Goal: Task Accomplishment & Management: Use online tool/utility

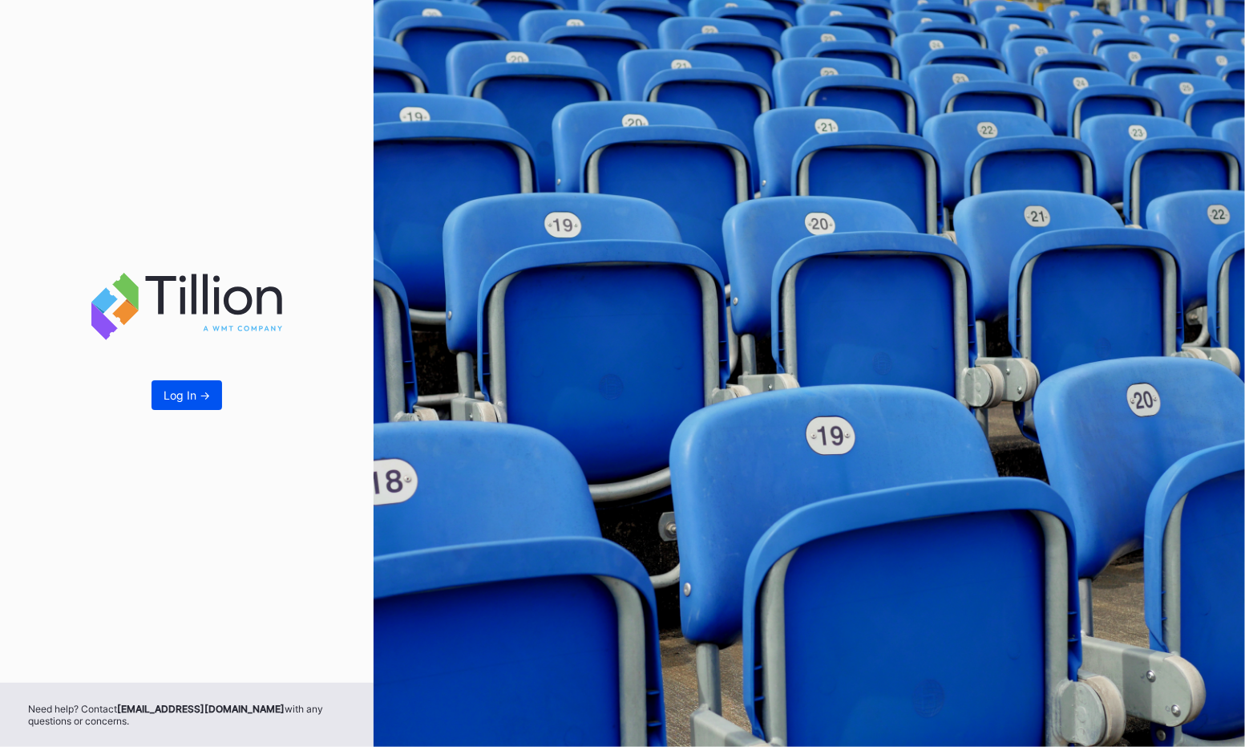
click at [202, 406] on button "Log In ->" at bounding box center [187, 395] width 71 height 30
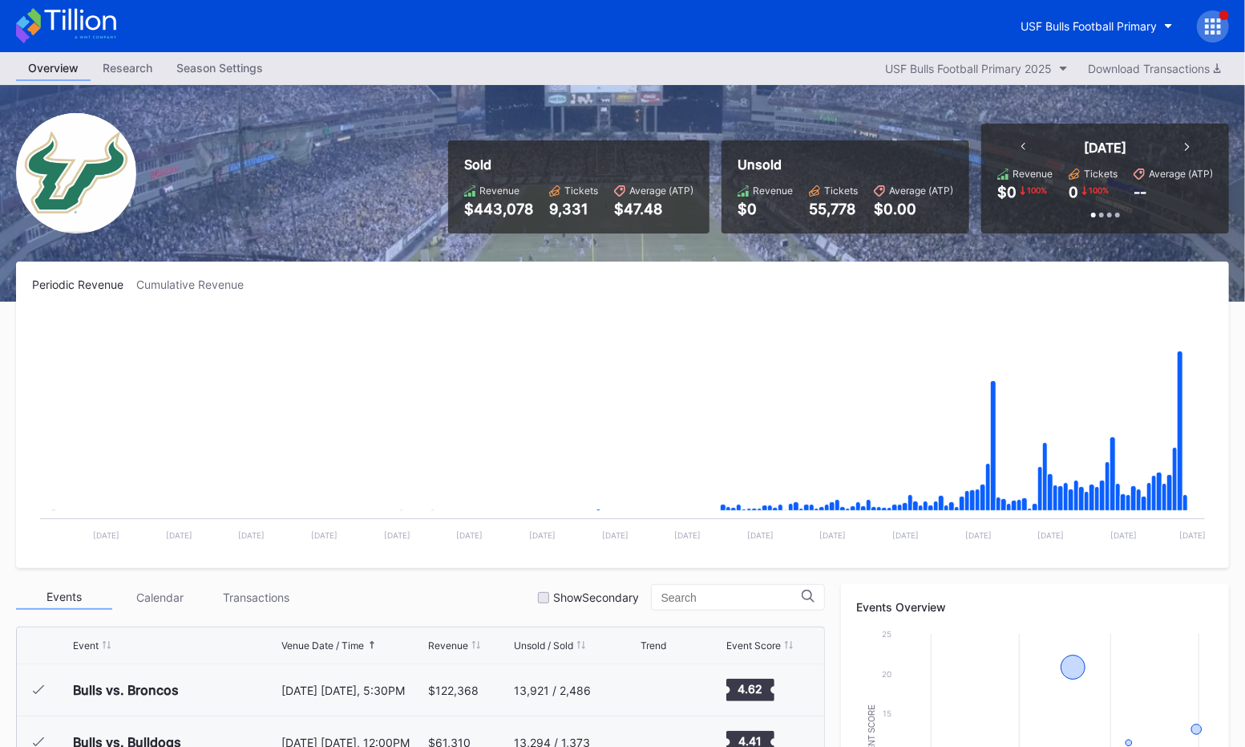
click at [1212, 22] on icon at bounding box center [1213, 26] width 16 height 16
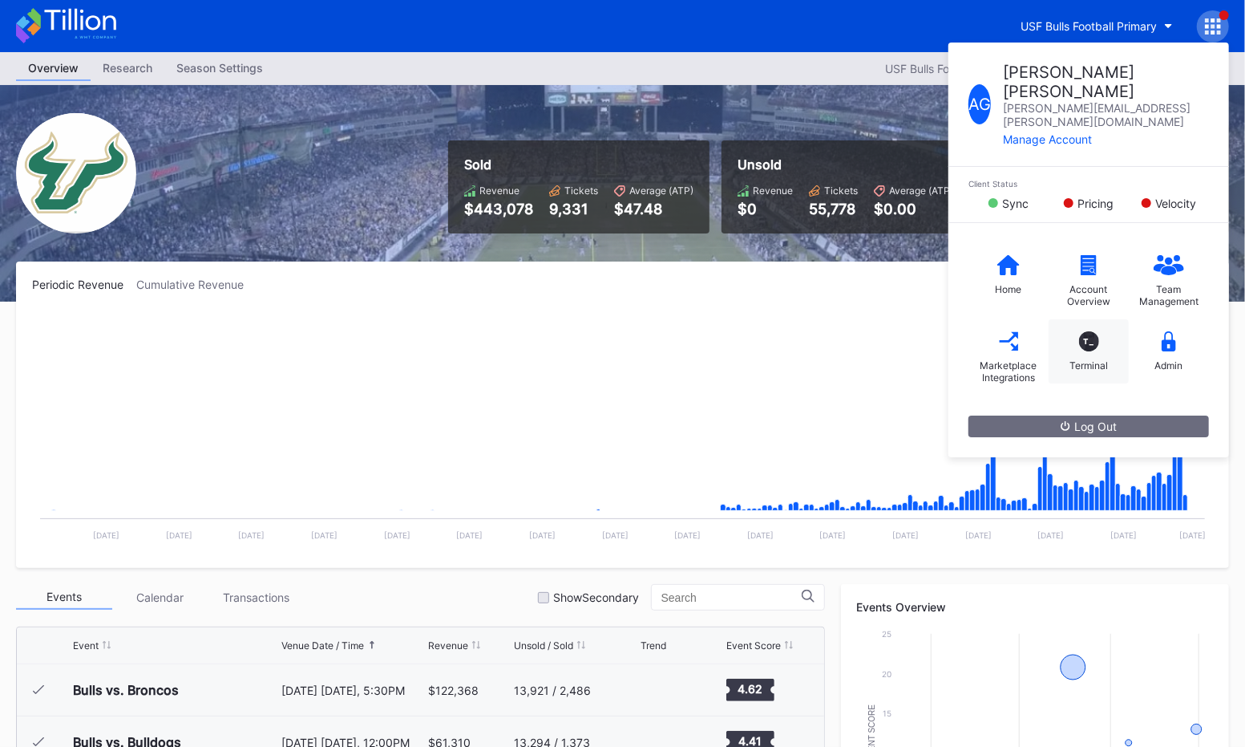
click at [1077, 319] on div "T_ Terminal" at bounding box center [1089, 351] width 80 height 64
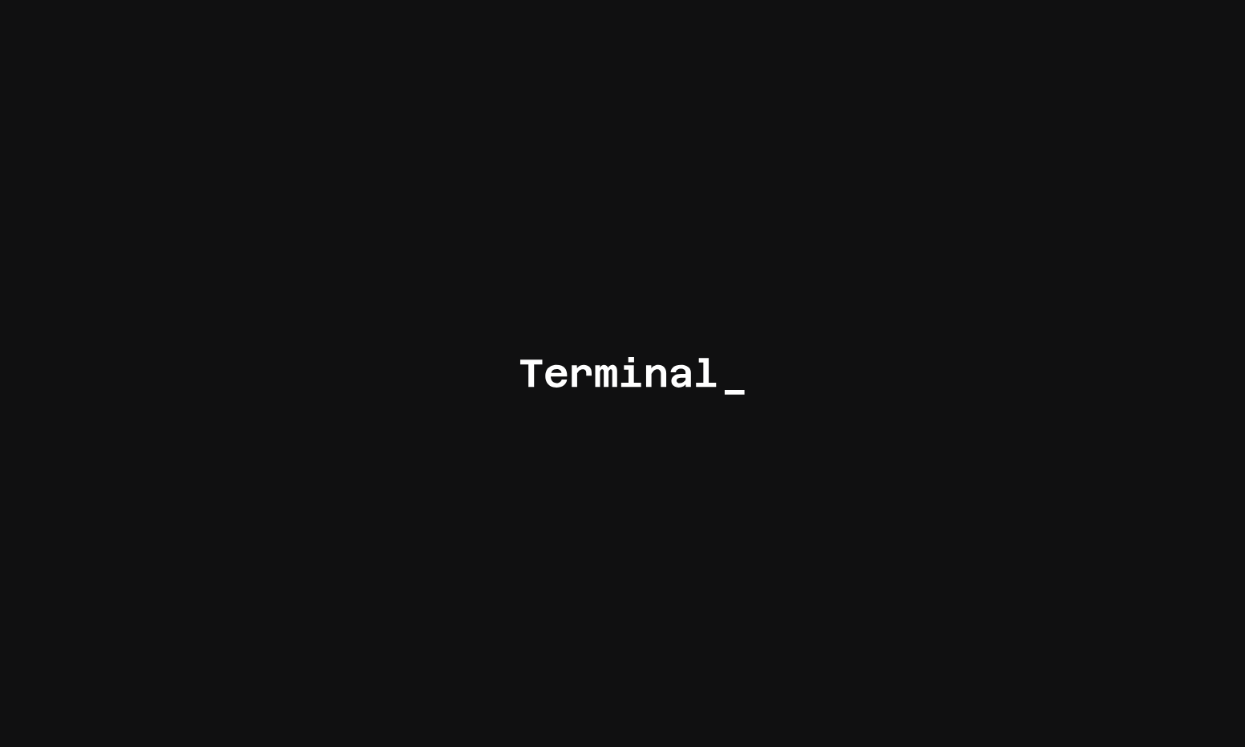
click at [1033, 168] on div at bounding box center [622, 373] width 1245 height 747
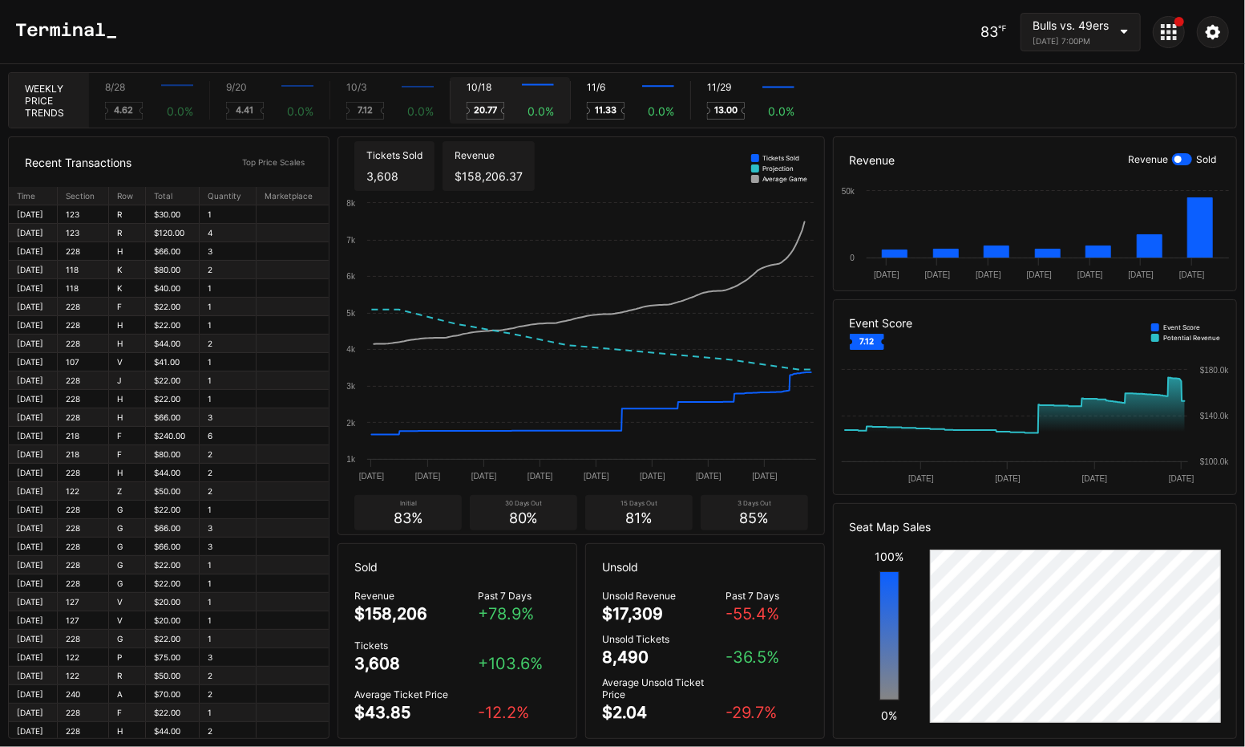
click at [492, 111] on text "20.77" at bounding box center [485, 109] width 23 height 11
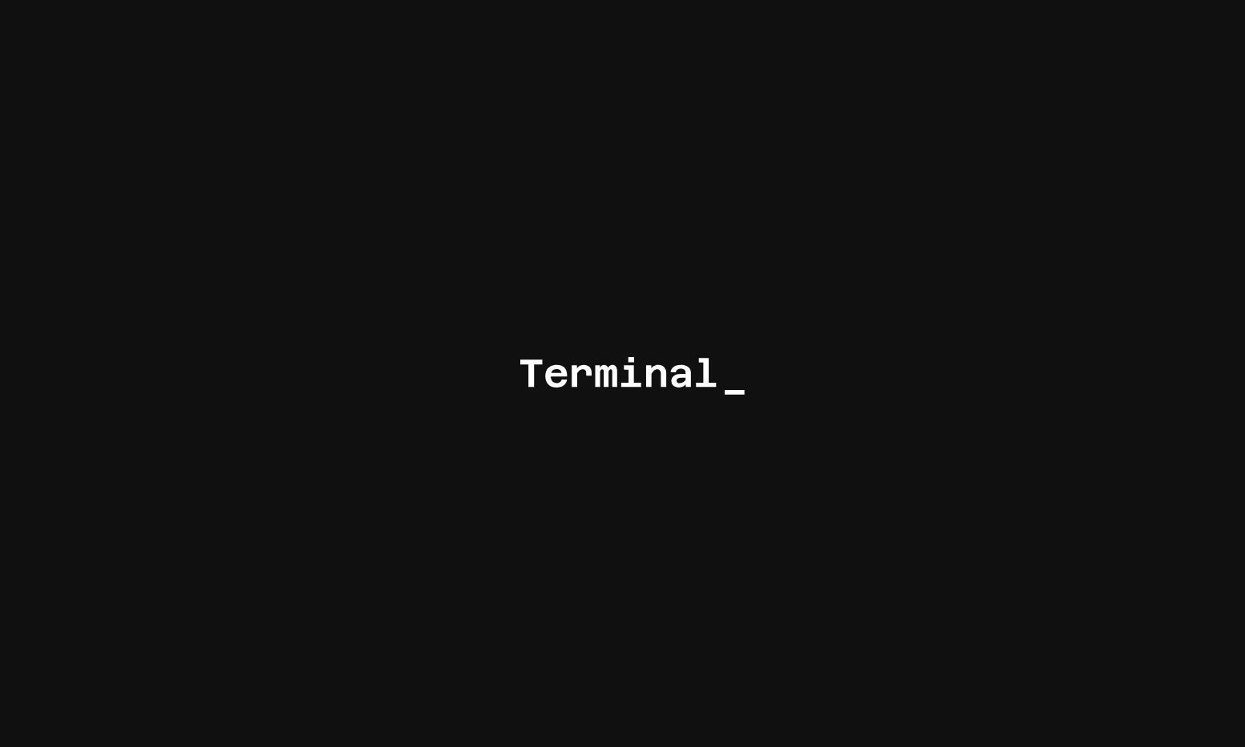
click at [777, 413] on div at bounding box center [622, 373] width 1245 height 747
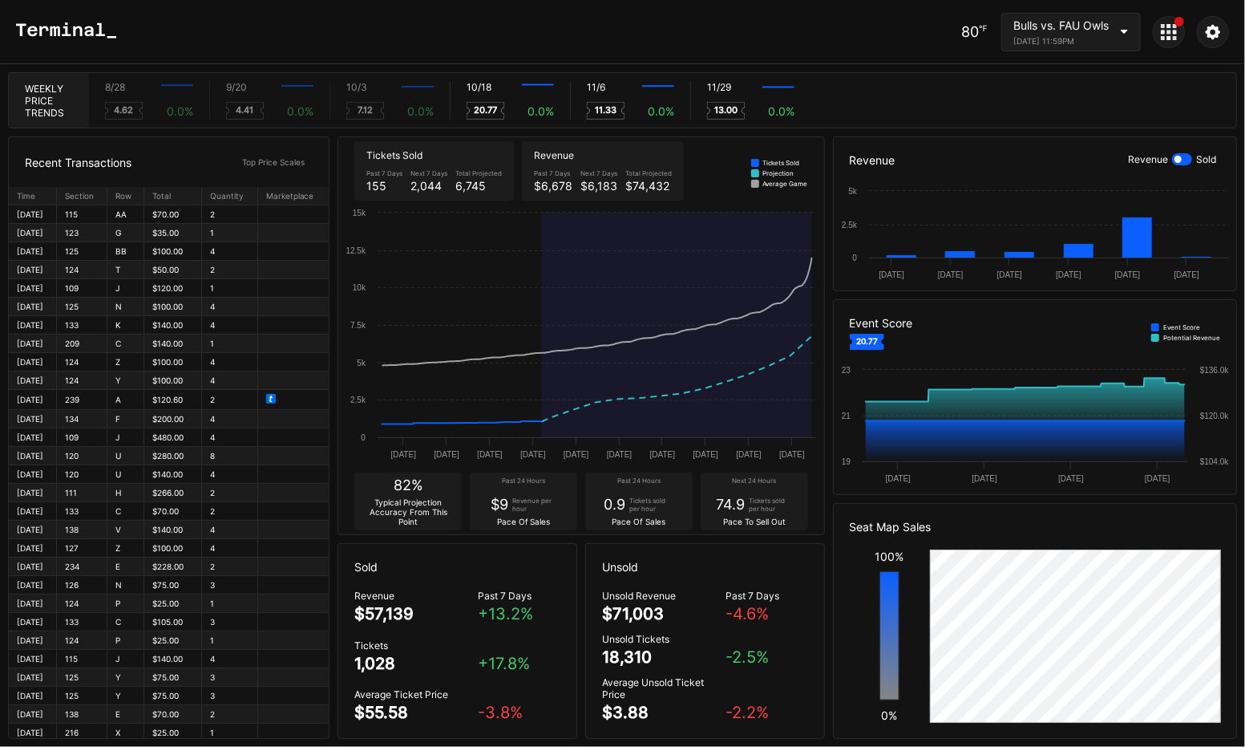
click at [1173, 38] on icon at bounding box center [1169, 32] width 16 height 16
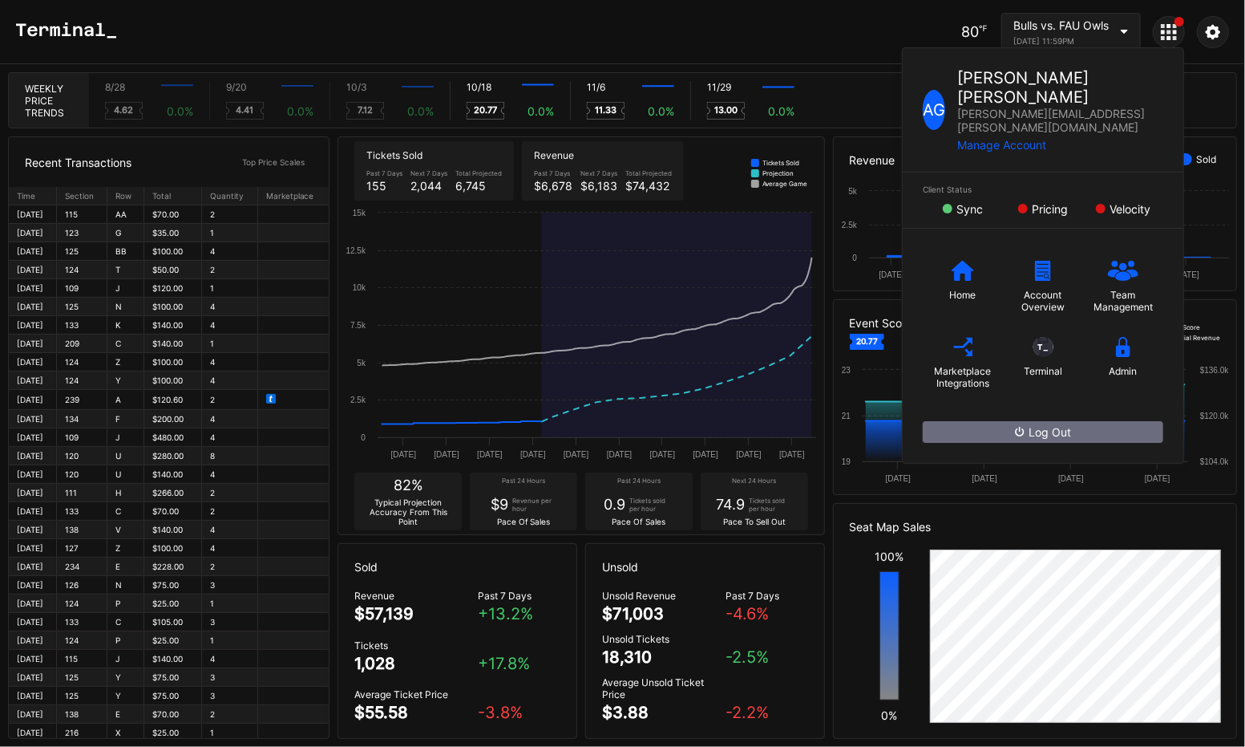
click at [1208, 35] on icon at bounding box center [1213, 31] width 14 height 14
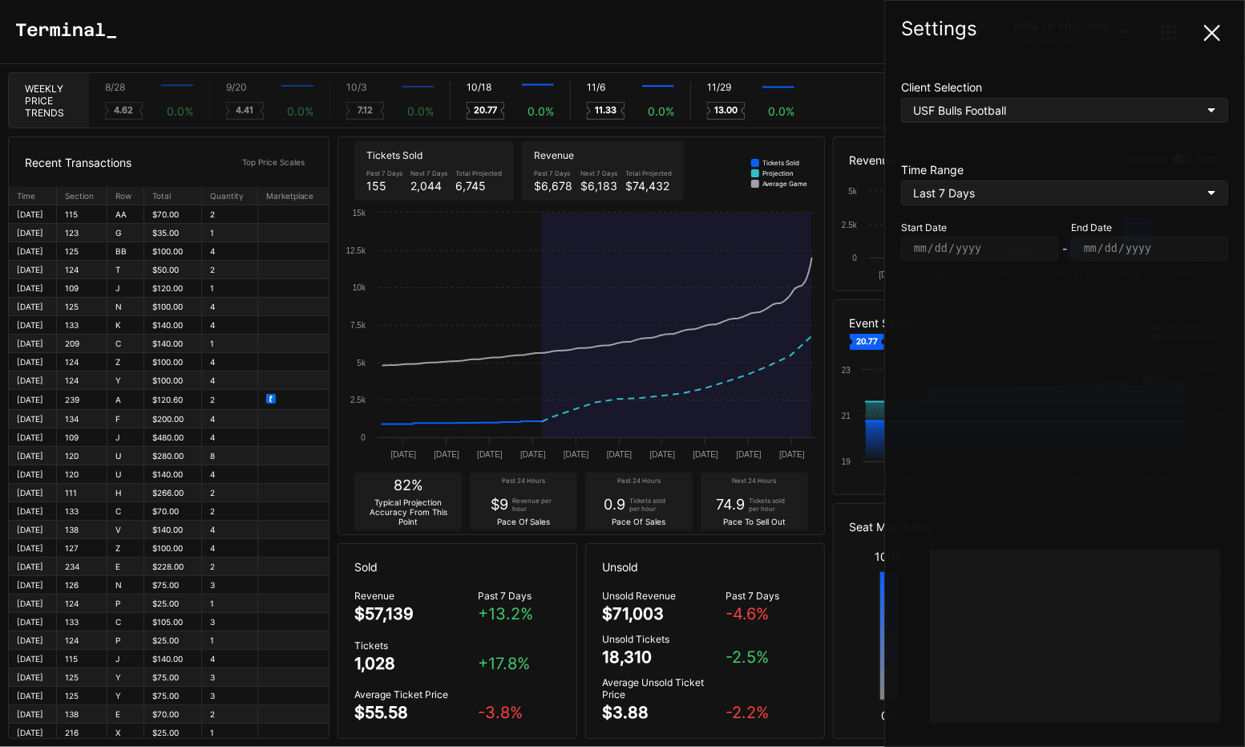
click at [993, 204] on div "Time Range Last 7 Days Start Date 2025-09-29 - End Date 2025-10-06" at bounding box center [1064, 212] width 327 height 98
click at [989, 191] on div "Last 7 Days" at bounding box center [1033, 193] width 241 height 14
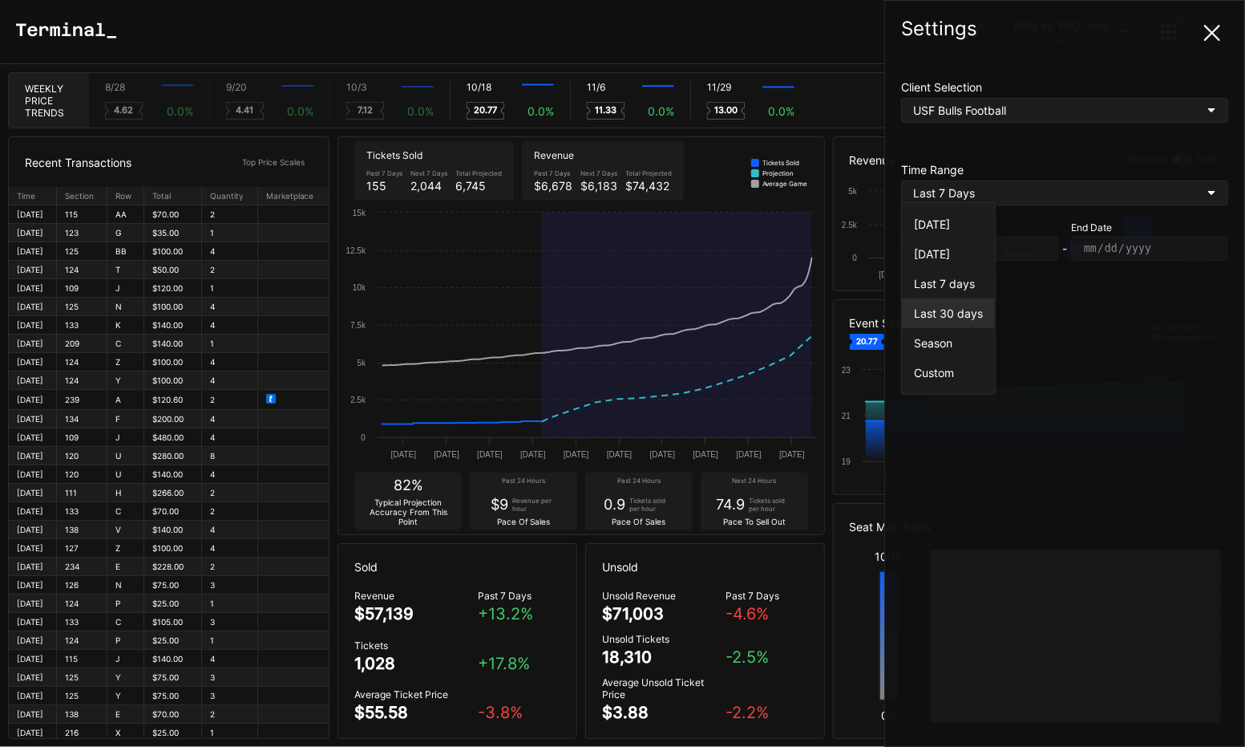
click at [953, 317] on div "Last 30 days" at bounding box center [948, 313] width 69 height 14
type input "2025-09-06"
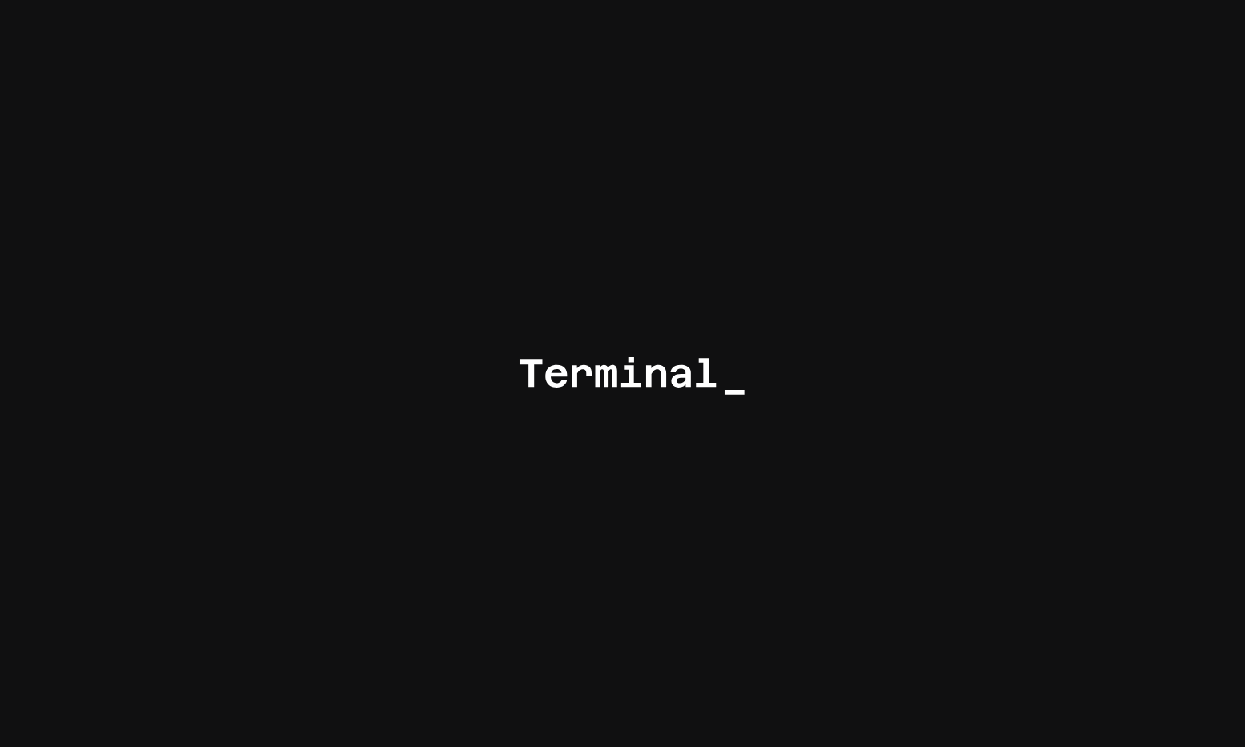
click at [876, 343] on div at bounding box center [622, 373] width 1245 height 747
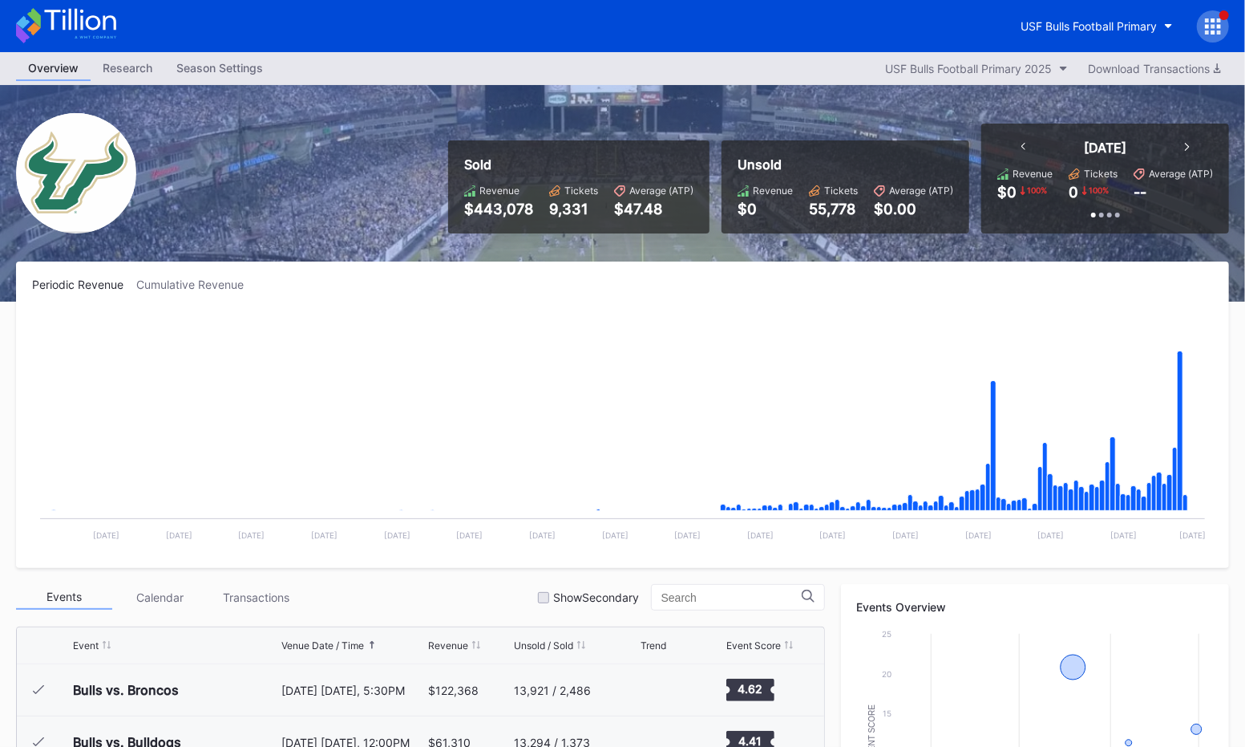
click at [1217, 34] on icon at bounding box center [1213, 26] width 16 height 16
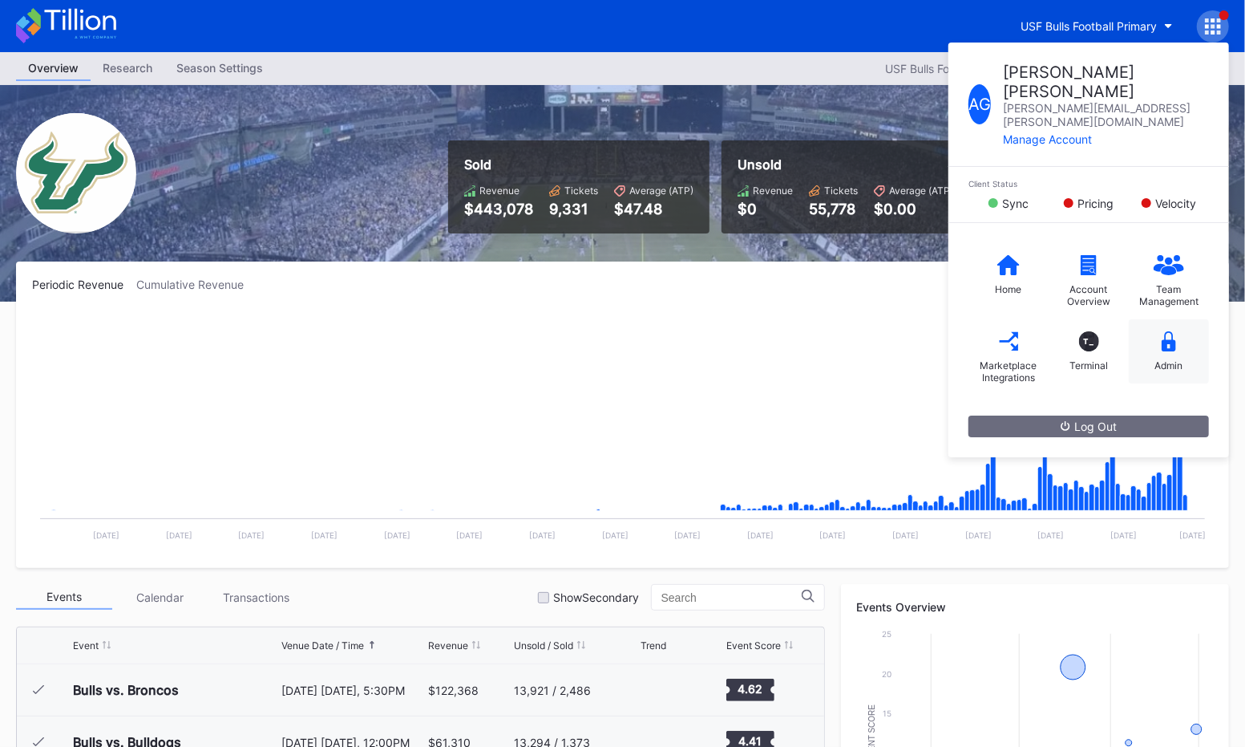
click at [1178, 319] on div "Admin" at bounding box center [1169, 351] width 80 height 64
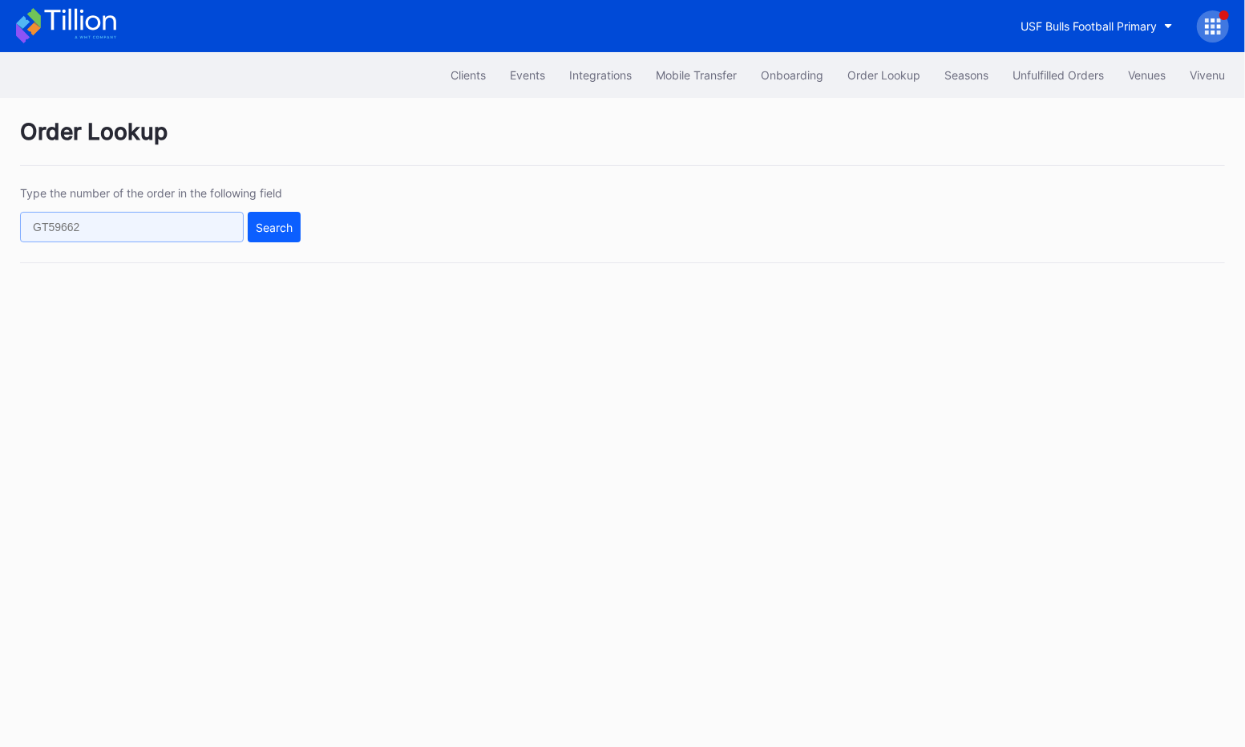
click at [72, 228] on input "text" at bounding box center [132, 227] width 224 height 30
paste input "16878_3d9bd4b5_33_53"
type input "16878_3d9bd4b5_33_53"
click at [269, 221] on div "Search" at bounding box center [274, 228] width 37 height 14
click at [55, 240] on input "16878_3d9bd4b5_33_53" at bounding box center [132, 227] width 224 height 30
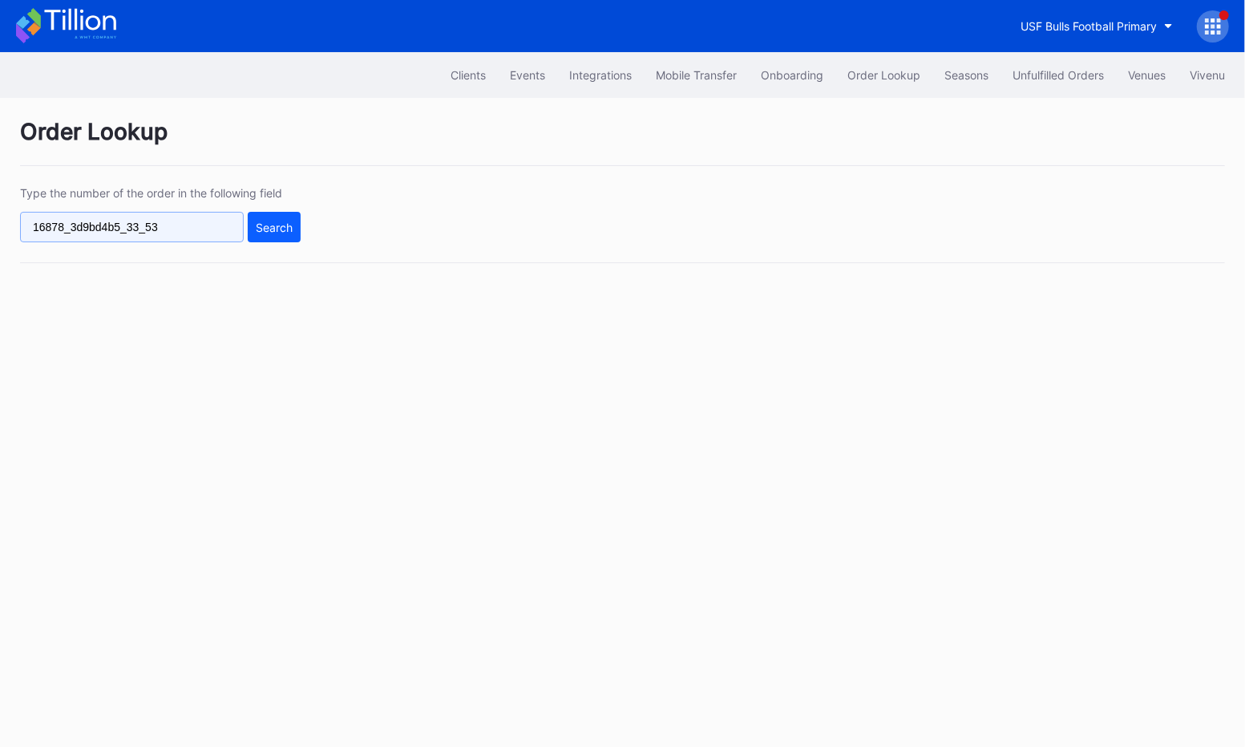
click at [75, 228] on input "16878_3d9bd4b5_33_53" at bounding box center [132, 227] width 224 height 30
paste input "3d9bd4b5"
type input "3d9bd4b5"
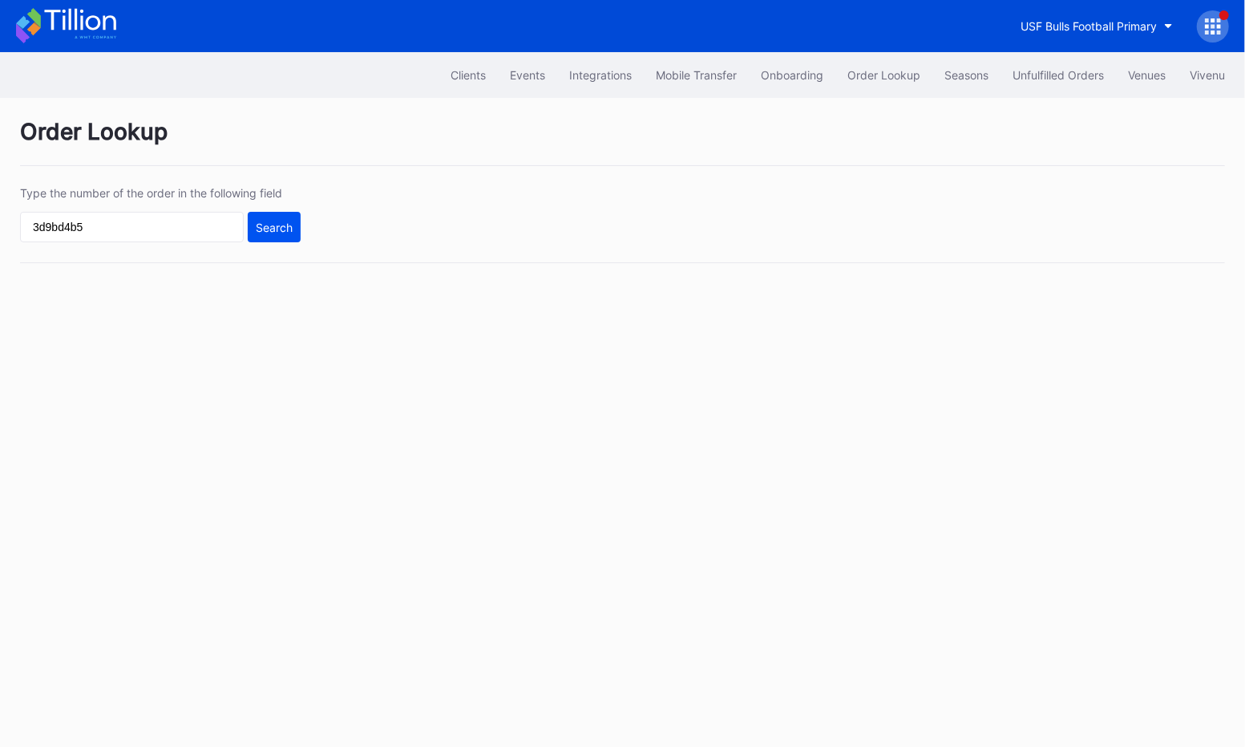
click at [279, 226] on div "Search" at bounding box center [274, 228] width 37 height 14
